Goal: Transaction & Acquisition: Purchase product/service

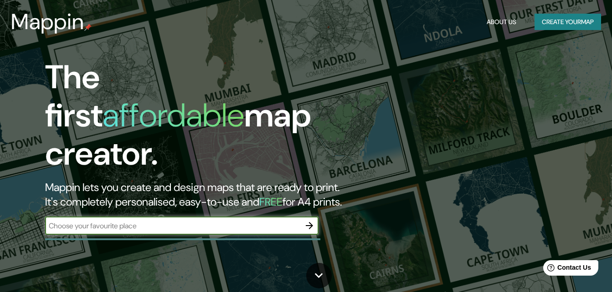
click at [247, 222] on input "text" at bounding box center [172, 226] width 255 height 10
type input "[GEOGRAPHIC_DATA]"
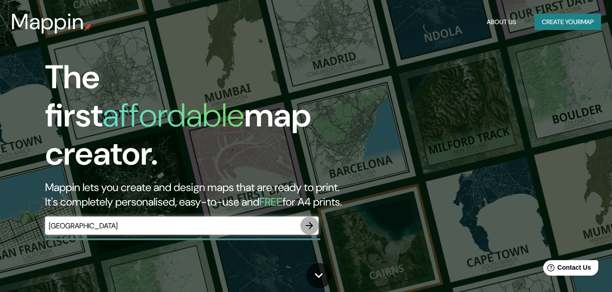
click at [313, 221] on icon "button" at bounding box center [309, 225] width 11 height 11
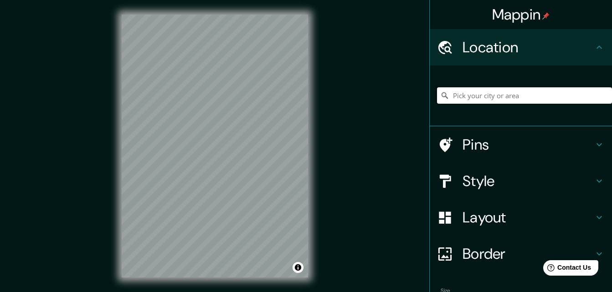
click at [531, 95] on input "Pick your city or area" at bounding box center [524, 95] width 175 height 16
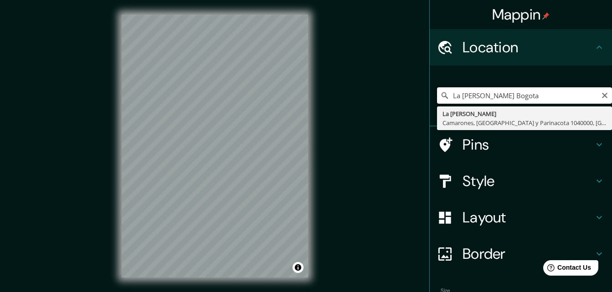
drag, startPoint x: 455, startPoint y: 95, endPoint x: 440, endPoint y: 93, distance: 14.6
click at [440, 93] on div "La [PERSON_NAME] Bogota [GEOGRAPHIC_DATA][PERSON_NAME] Camarones, [GEOGRAPHIC_D…" at bounding box center [524, 95] width 175 height 16
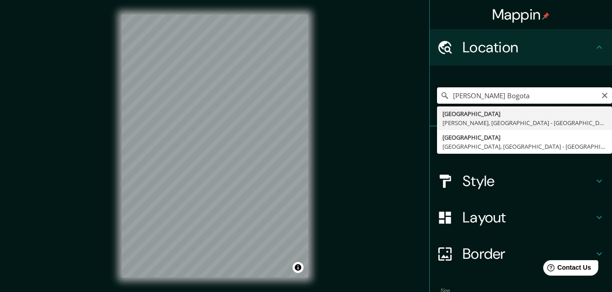
drag, startPoint x: 480, startPoint y: 93, endPoint x: 424, endPoint y: 97, distance: 56.6
click at [429, 97] on div "[PERSON_NAME] Bogota [GEOGRAPHIC_DATA][PERSON_NAME], [GEOGRAPHIC_DATA] - [GEOGR…" at bounding box center [520, 96] width 182 height 61
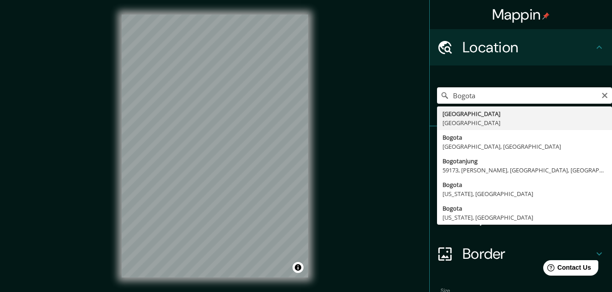
type input "[GEOGRAPHIC_DATA], [GEOGRAPHIC_DATA]"
